Goal: Go to known website: Access a specific website the user already knows

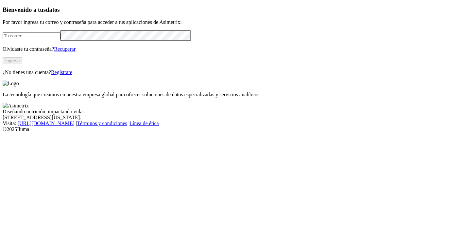
type input "[PERSON_NAME][EMAIL_ADDRESS][PERSON_NAME][DOMAIN_NAME]"
click at [22, 64] on button "Ingresa" at bounding box center [13, 60] width 20 height 7
